Goal: Task Accomplishment & Management: Use online tool/utility

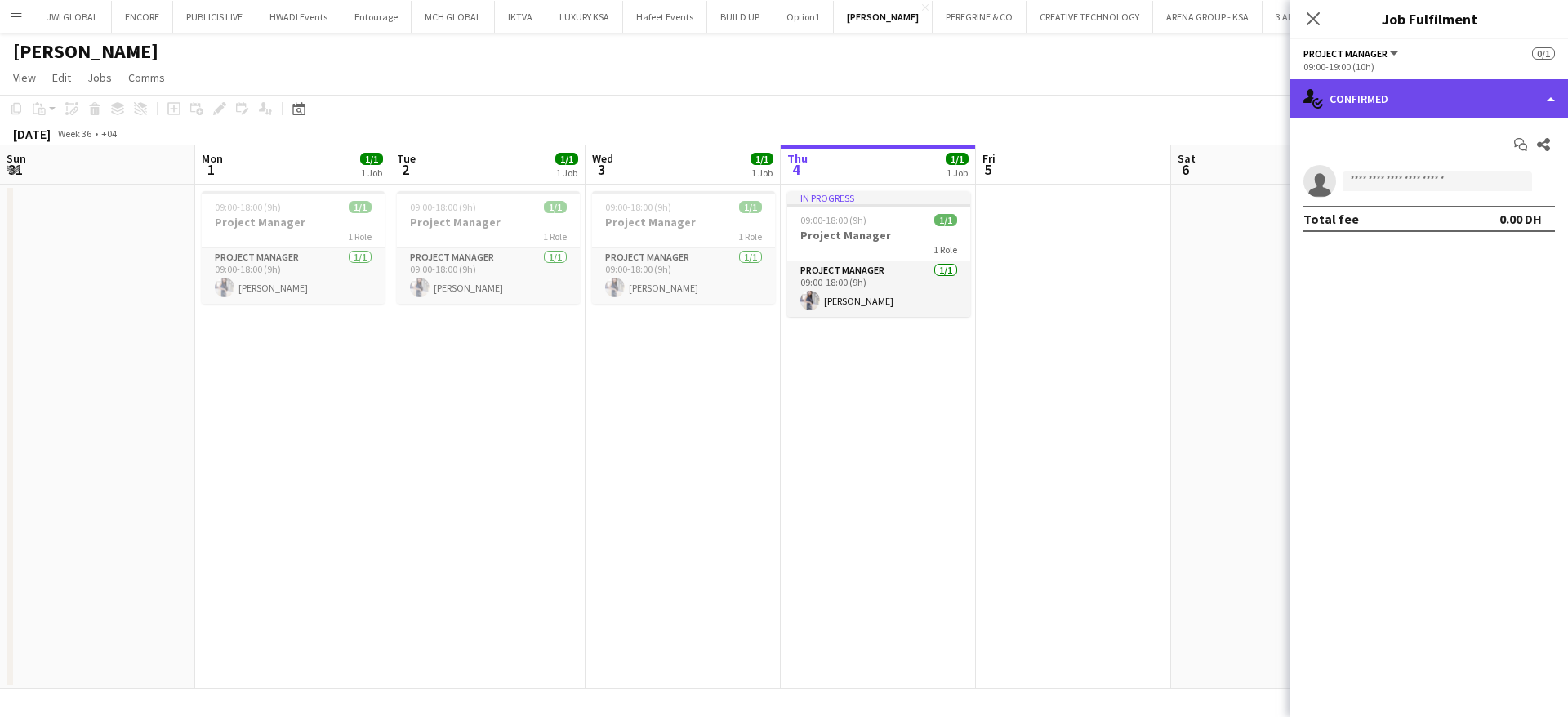
scroll to position [0, 425]
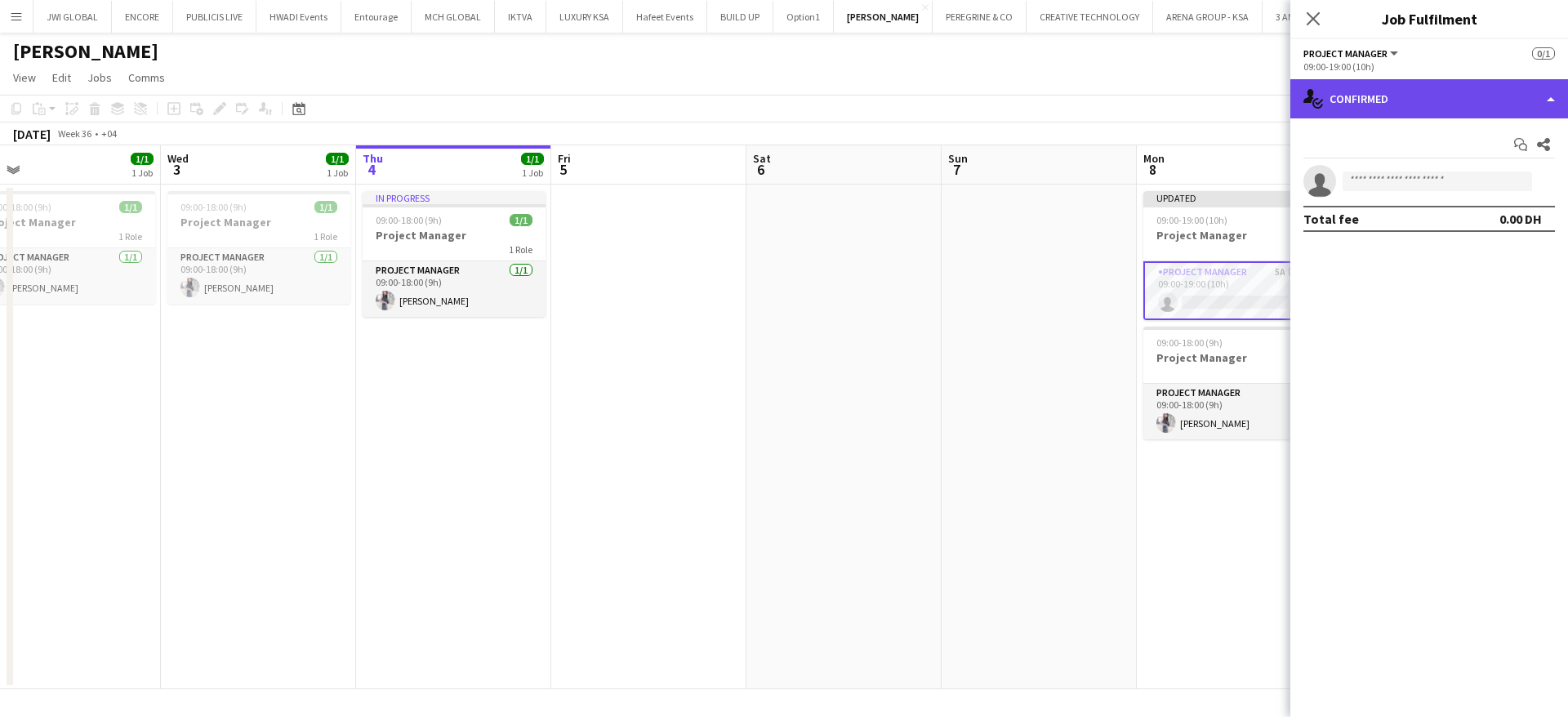
click at [1386, 97] on div "single-neutral-actions-check-2 Confirmed" at bounding box center [1429, 98] width 278 height 39
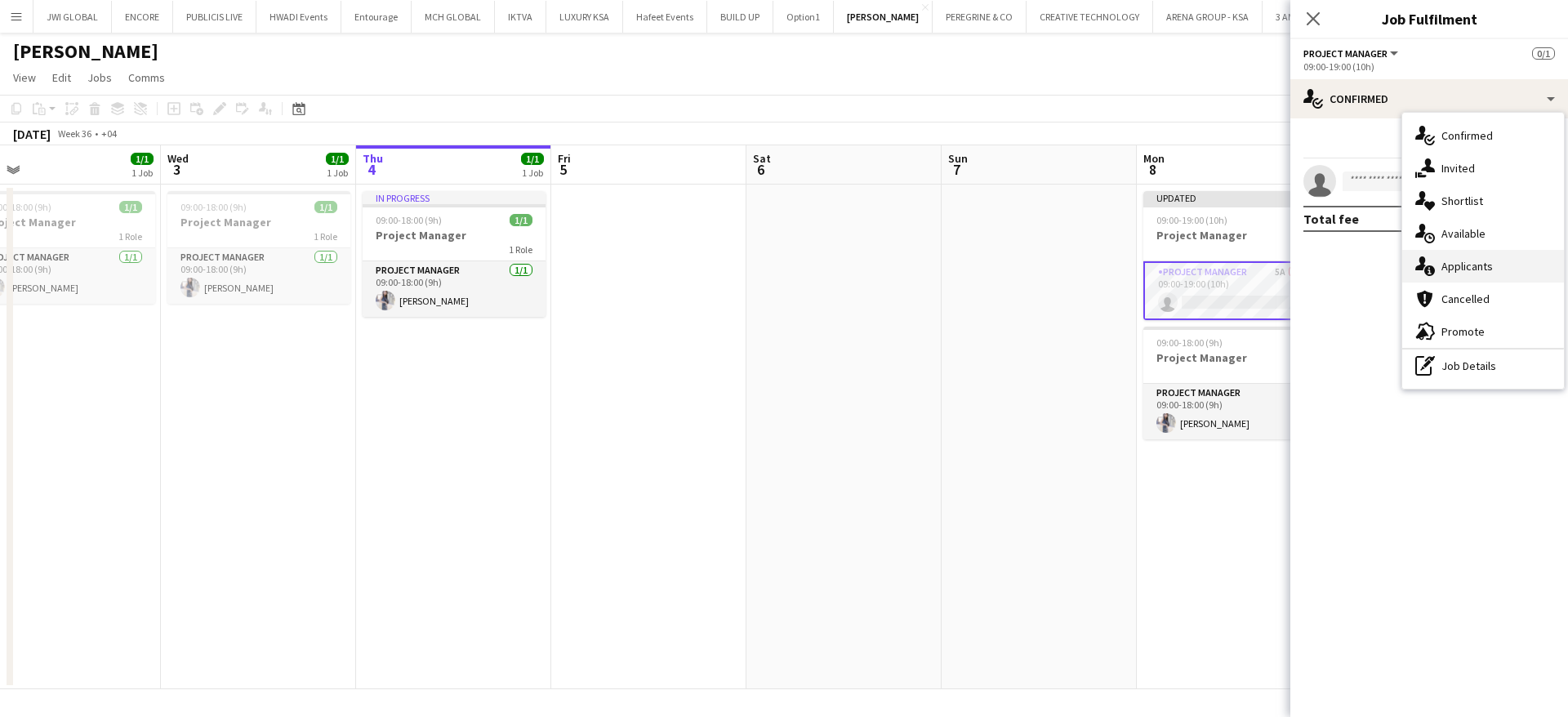
click at [1465, 269] on span "Applicants" at bounding box center [1466, 266] width 51 height 15
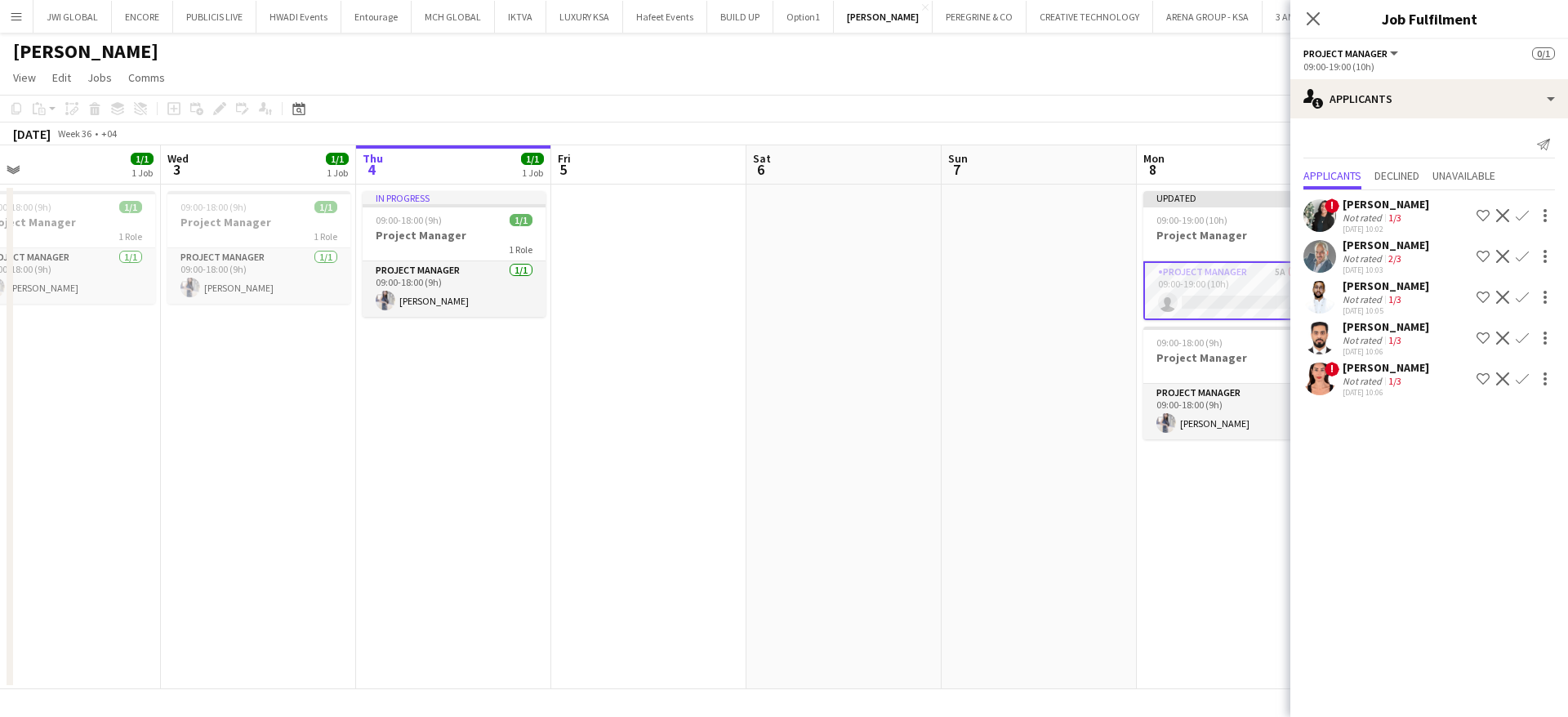
scroll to position [0, 527]
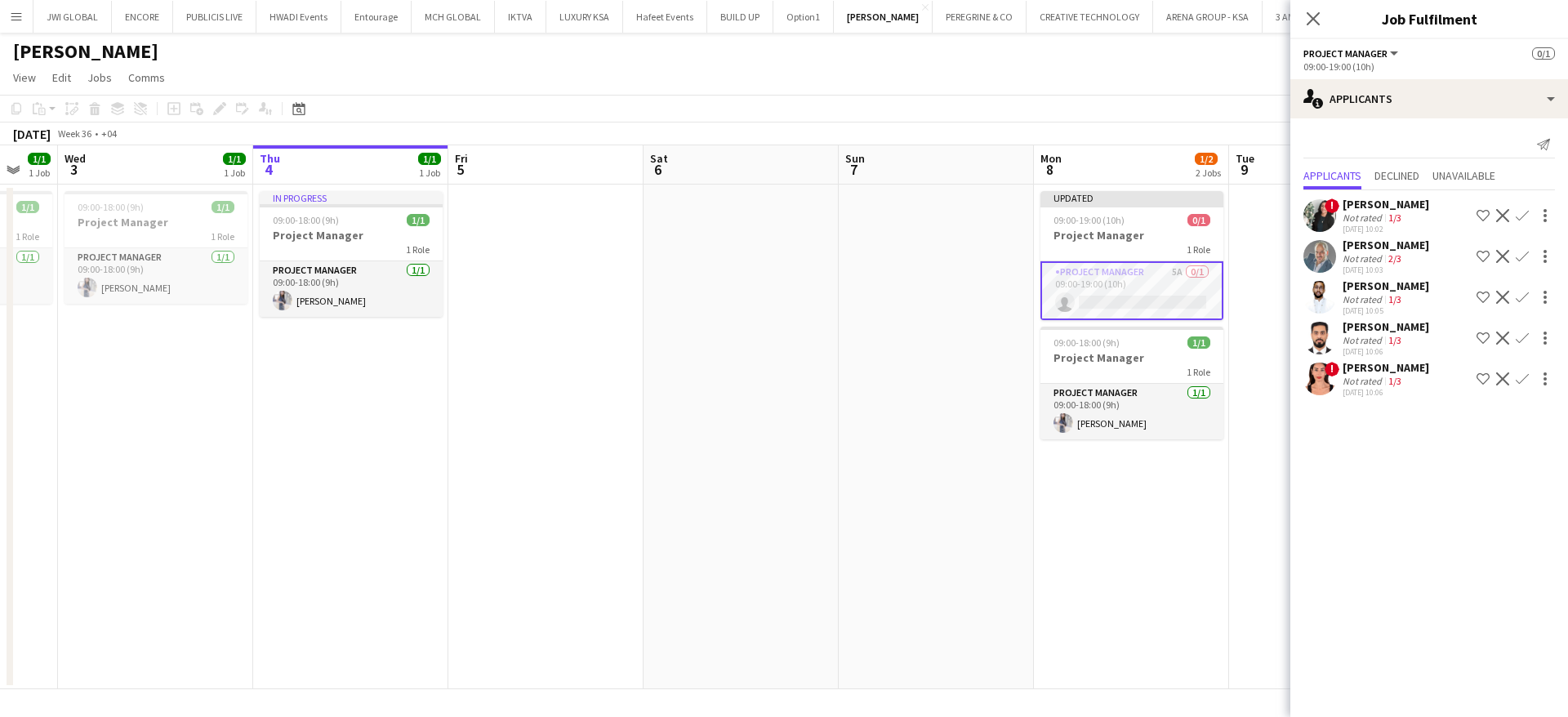
click at [1379, 283] on div "Emam Al Jabarti" at bounding box center [1385, 285] width 86 height 15
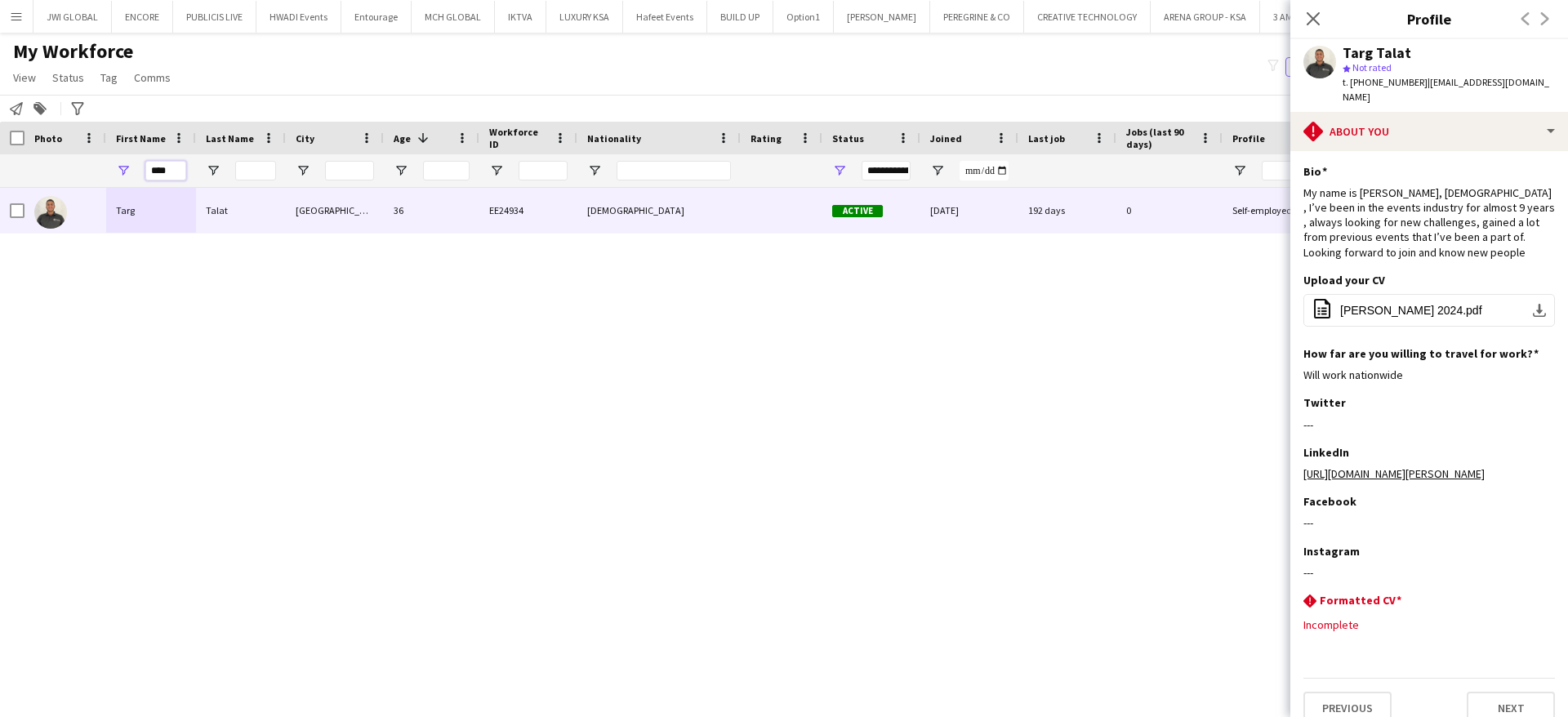
click at [168, 174] on input "****" at bounding box center [165, 171] width 41 height 20
click at [665, 165] on input "Nationality Filter Input" at bounding box center [673, 171] width 114 height 20
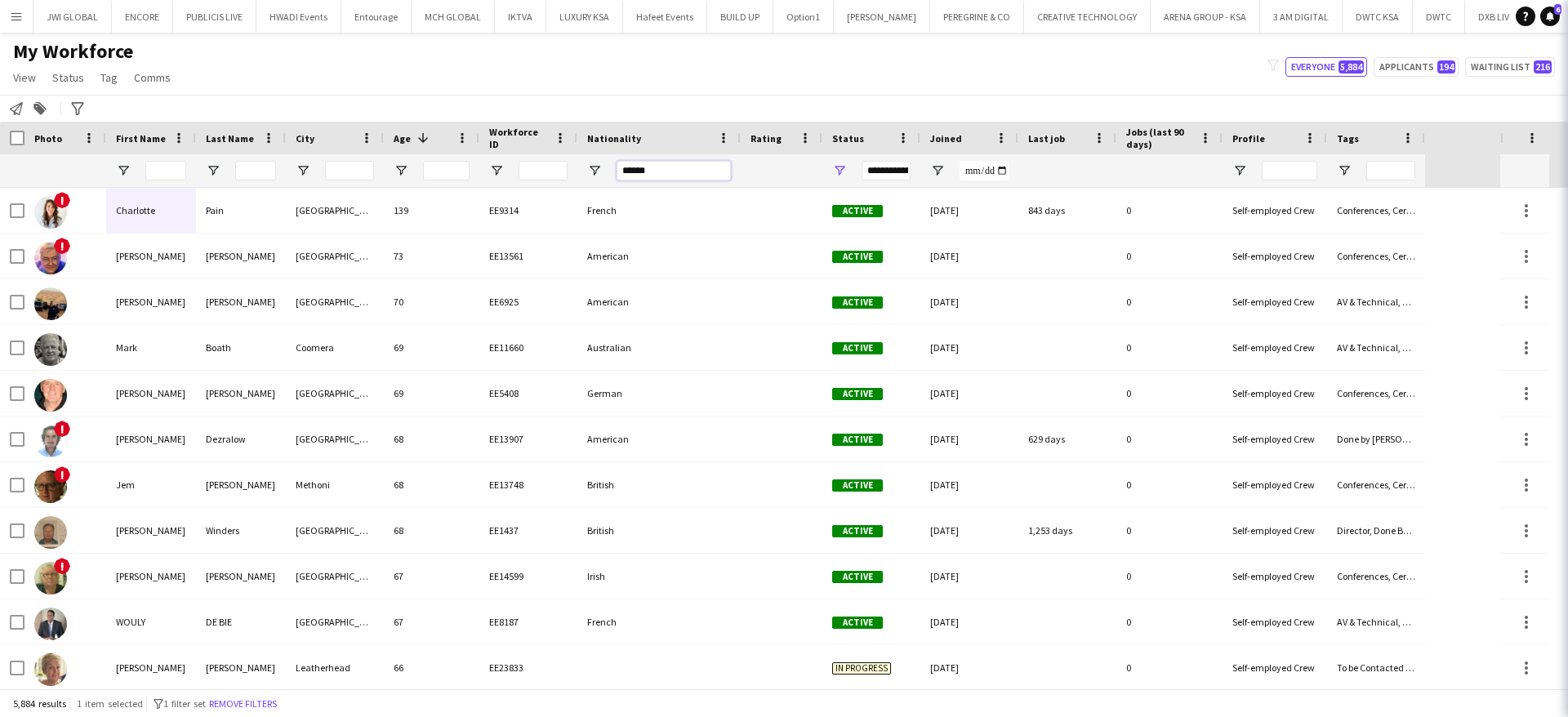
type input "******"
click at [165, 171] on input "First Name Filter Input" at bounding box center [165, 171] width 41 height 20
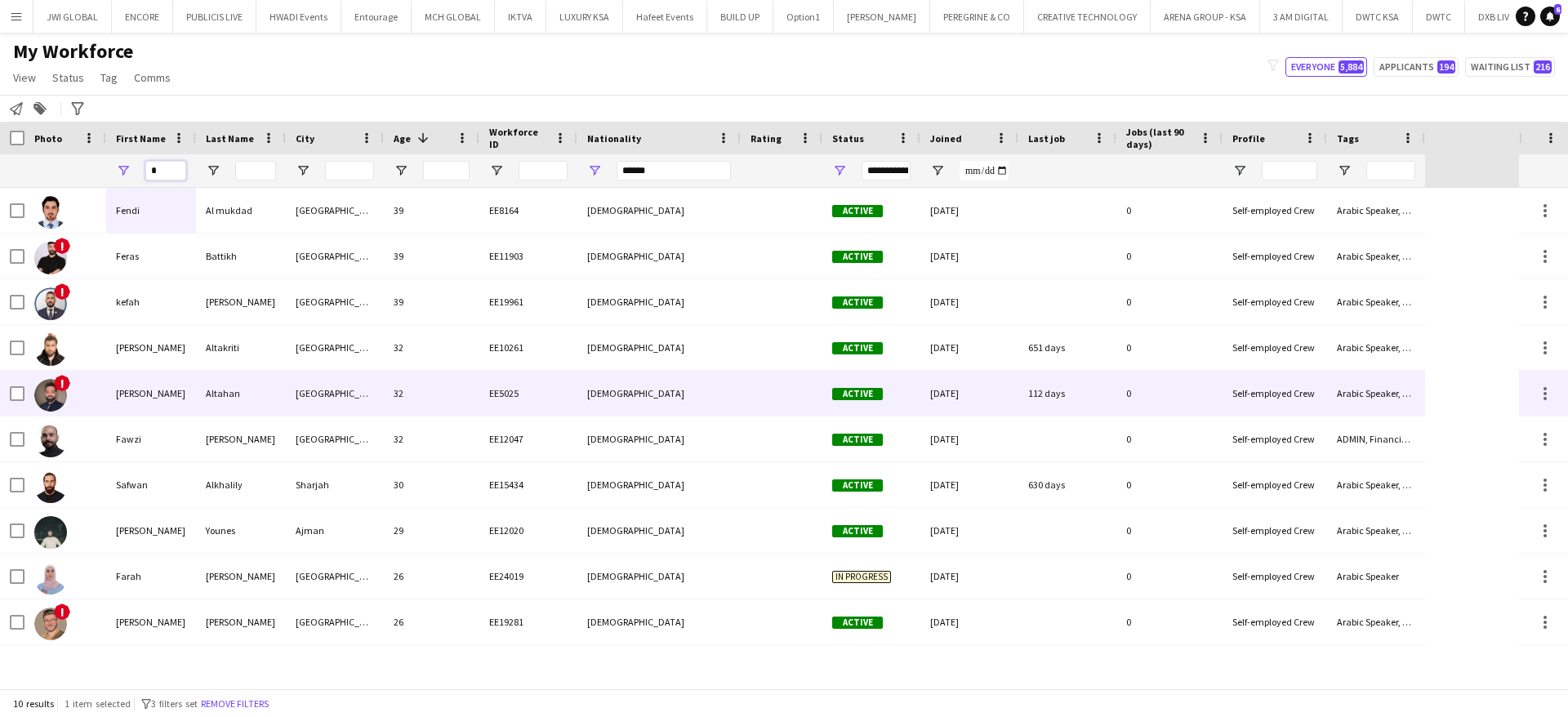
type input "*"
click at [146, 394] on div "[PERSON_NAME]" at bounding box center [151, 393] width 90 height 45
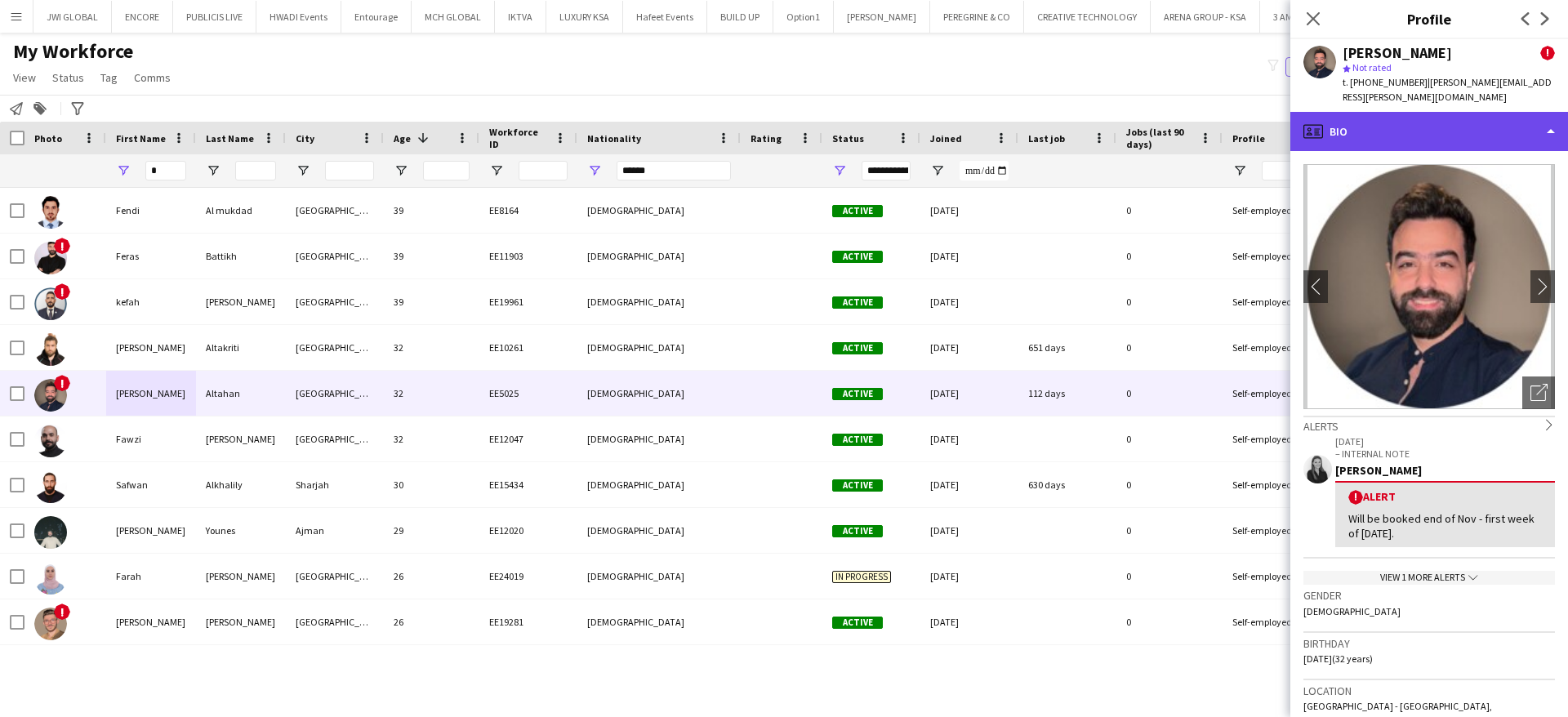
click at [1451, 117] on div "profile Bio" at bounding box center [1429, 131] width 278 height 39
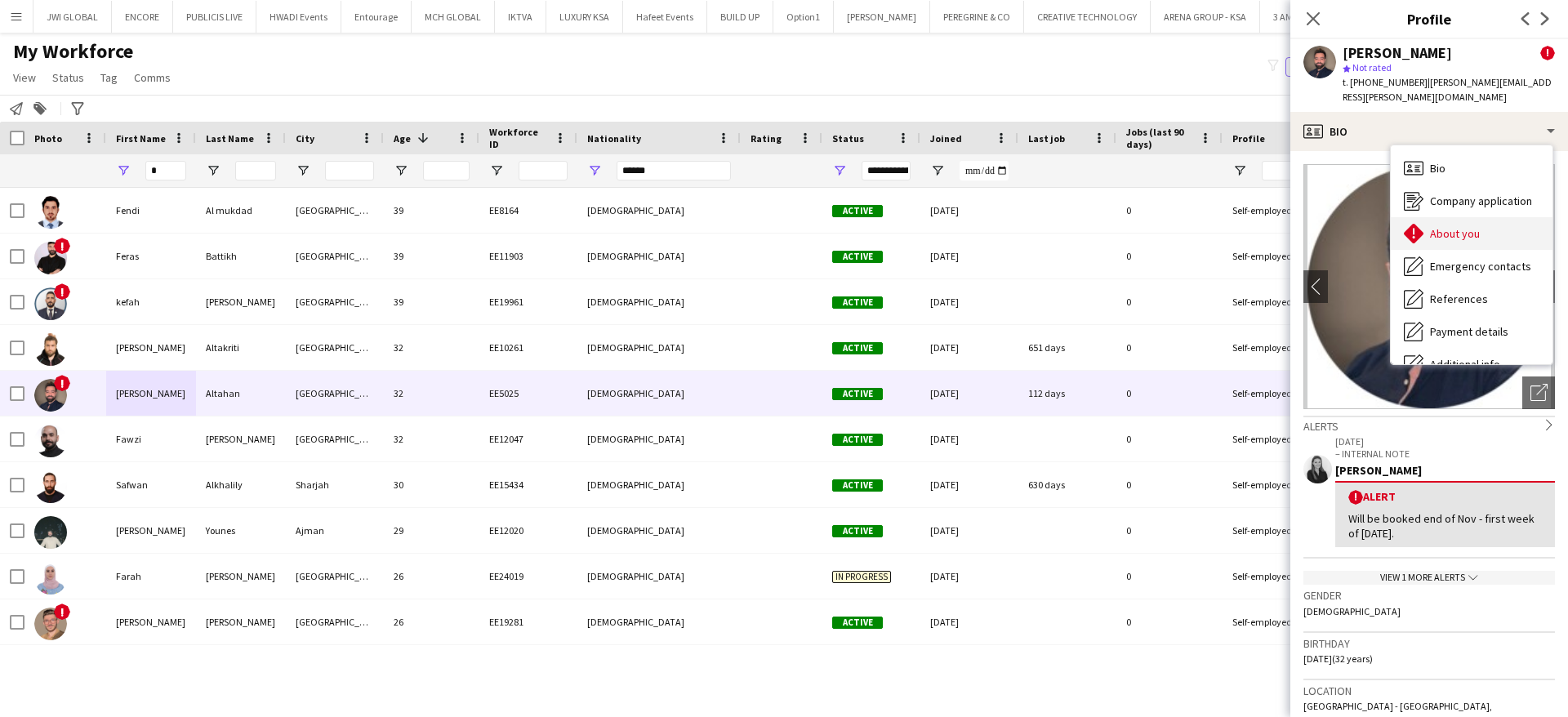
click at [1444, 226] on span "About you" at bounding box center [1454, 233] width 50 height 15
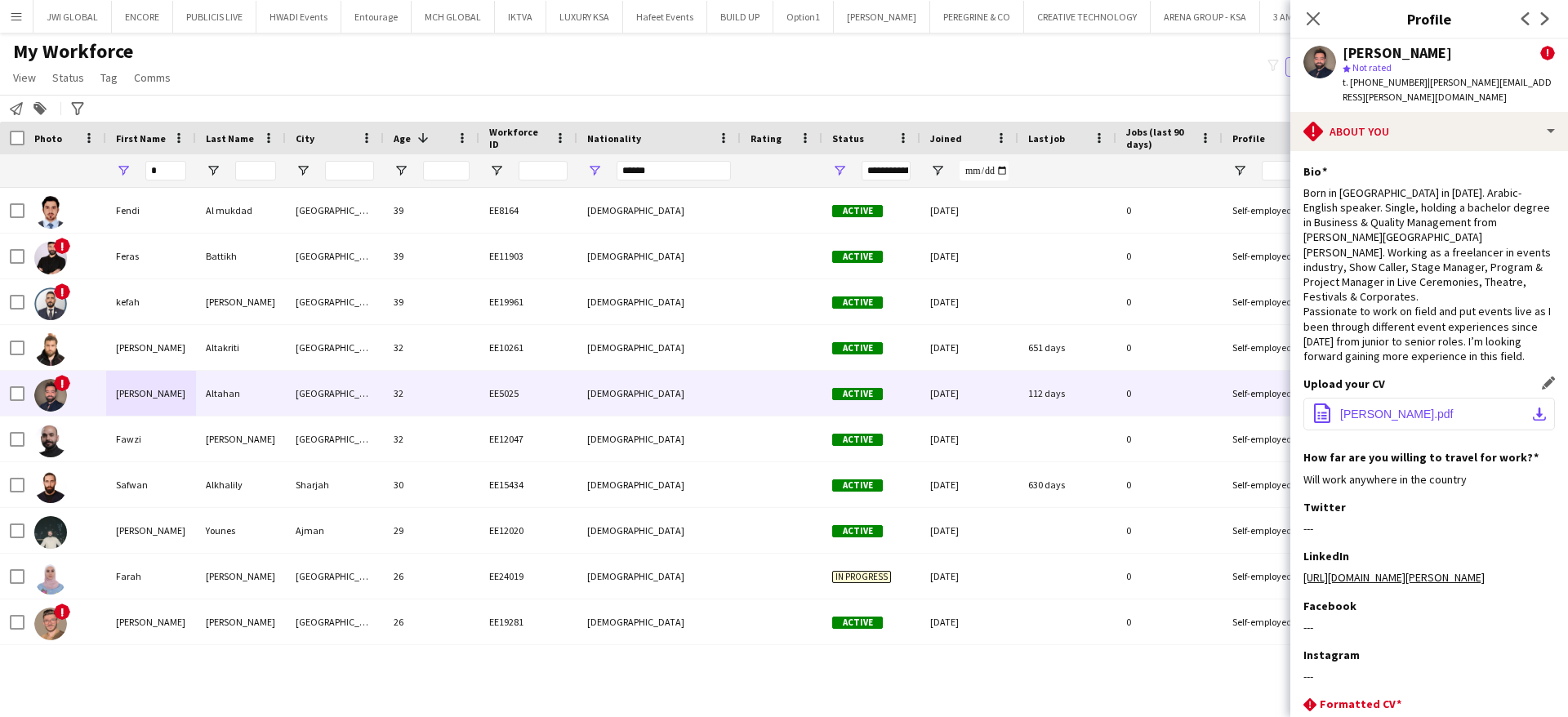
click at [1390, 407] on span "[PERSON_NAME].pdf" at bounding box center [1397, 413] width 113 height 13
click at [1422, 406] on button "office-file-sheet [PERSON_NAME].pdf download-bottom" at bounding box center [1429, 414] width 251 height 33
